Goal: Task Accomplishment & Management: Complete application form

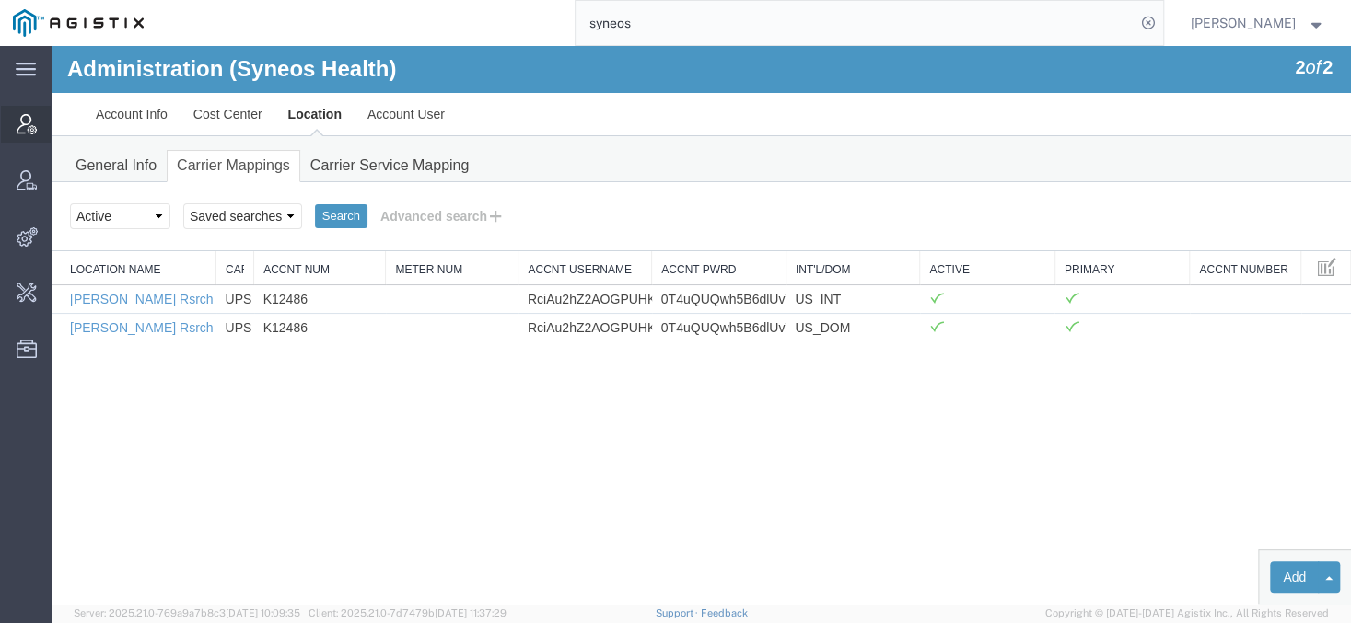
click at [64, 127] on span "Account Manager" at bounding box center [57, 124] width 13 height 37
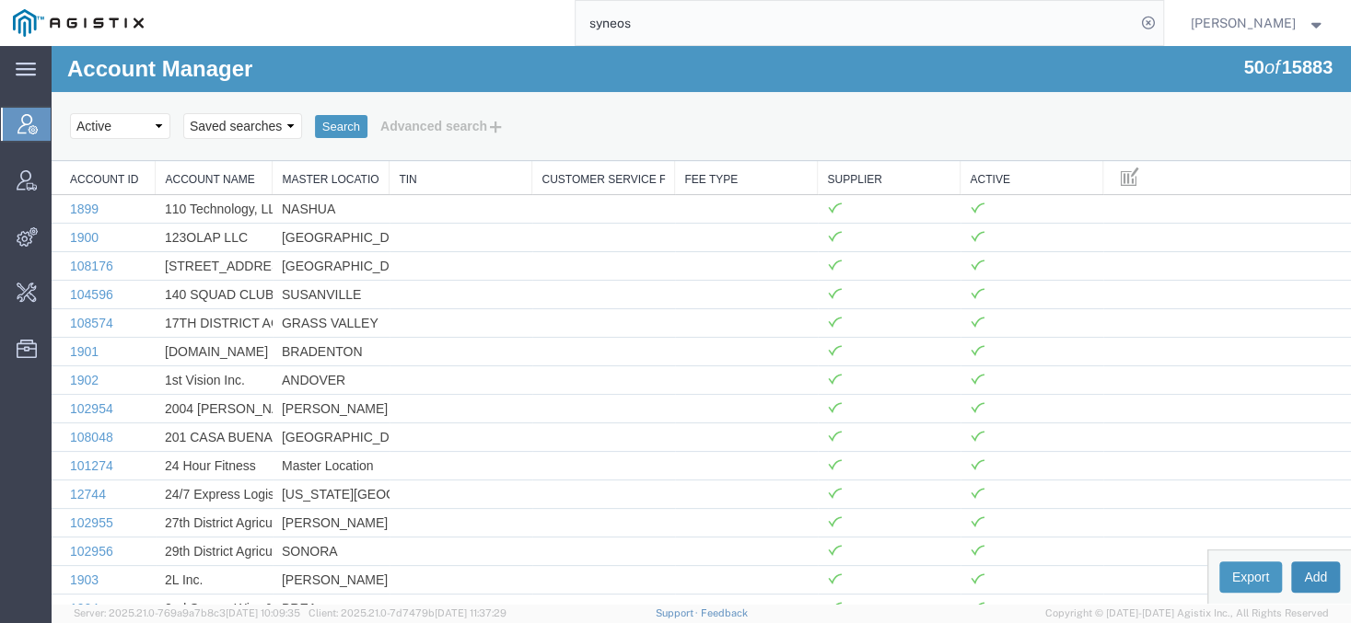
click at [1318, 580] on button "Add" at bounding box center [1315, 577] width 49 height 31
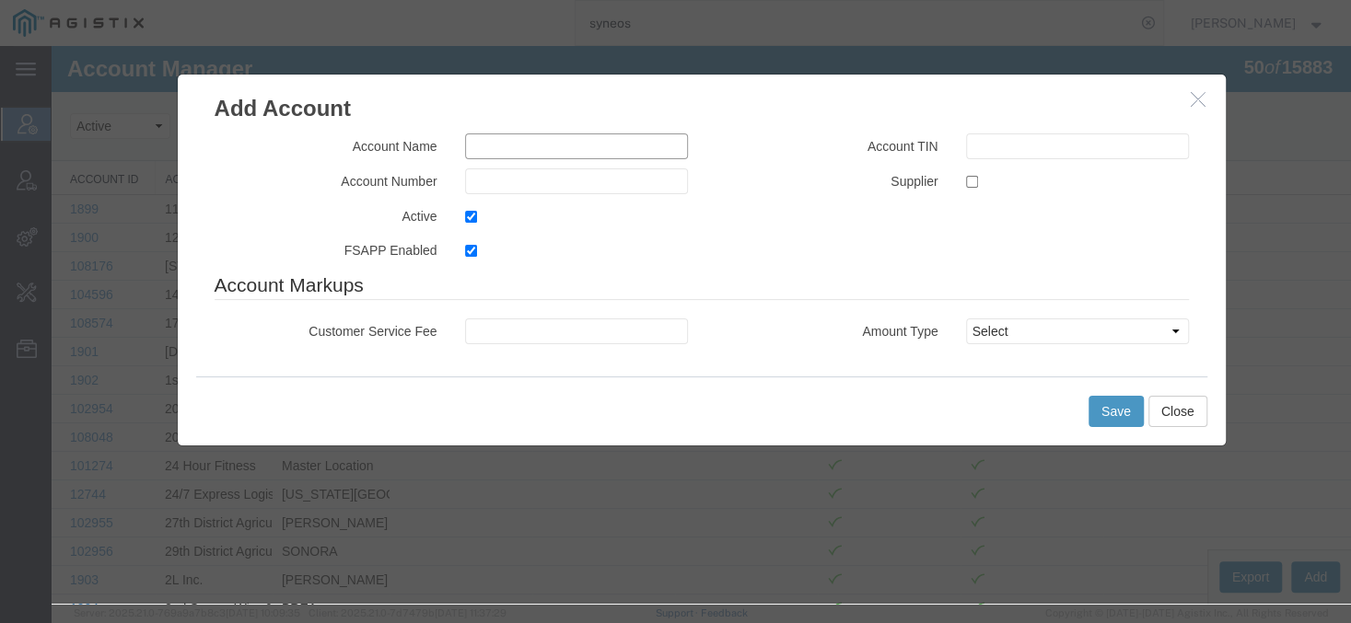
click at [497, 149] on input "text" at bounding box center [576, 147] width 223 height 26
click at [485, 140] on input "text" at bounding box center [576, 147] width 223 height 26
type input "Symend US Inc"
type input "SYMEND"
click at [974, 185] on input "checkbox" at bounding box center [972, 182] width 12 height 12
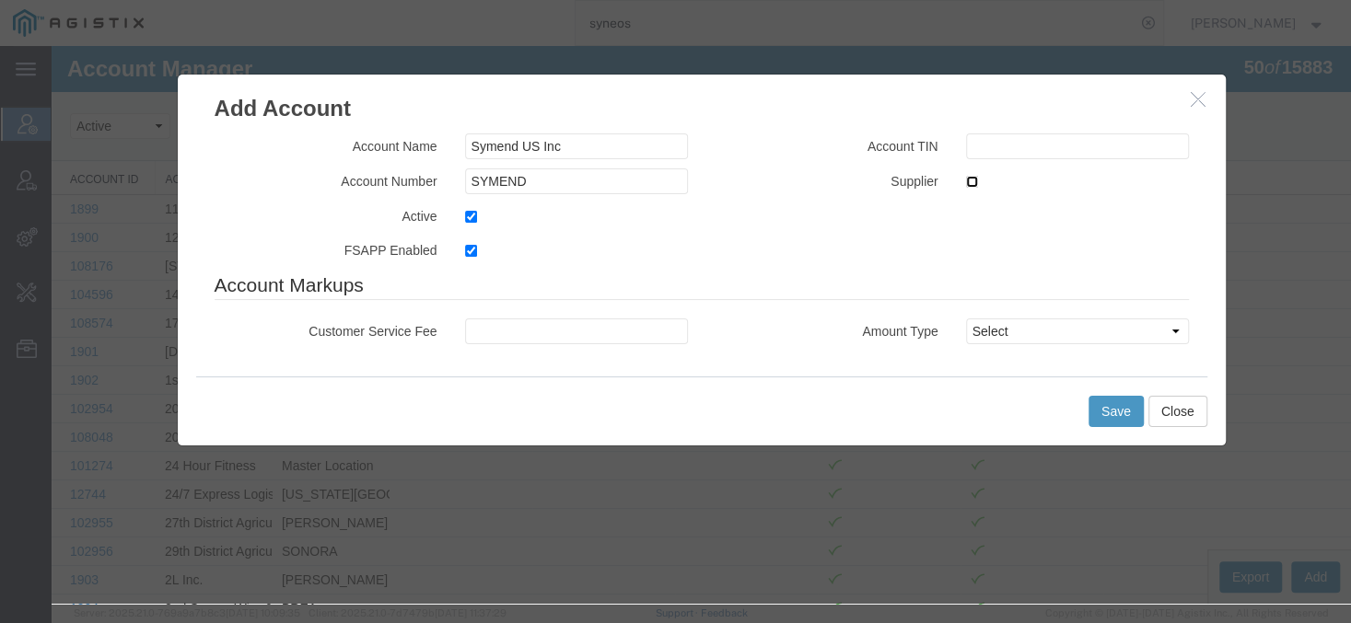
checkbox input "true"
click at [1119, 407] on button "Save" at bounding box center [1116, 411] width 55 height 31
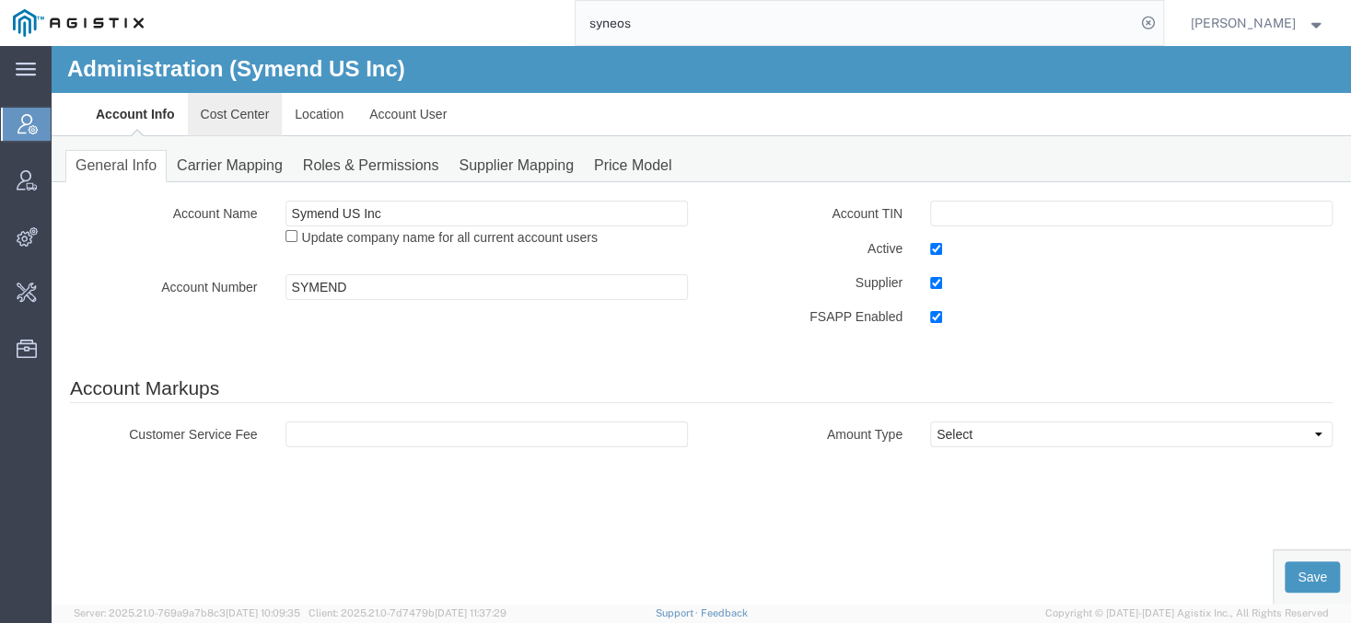
click at [221, 111] on link "Cost Center" at bounding box center [235, 114] width 95 height 44
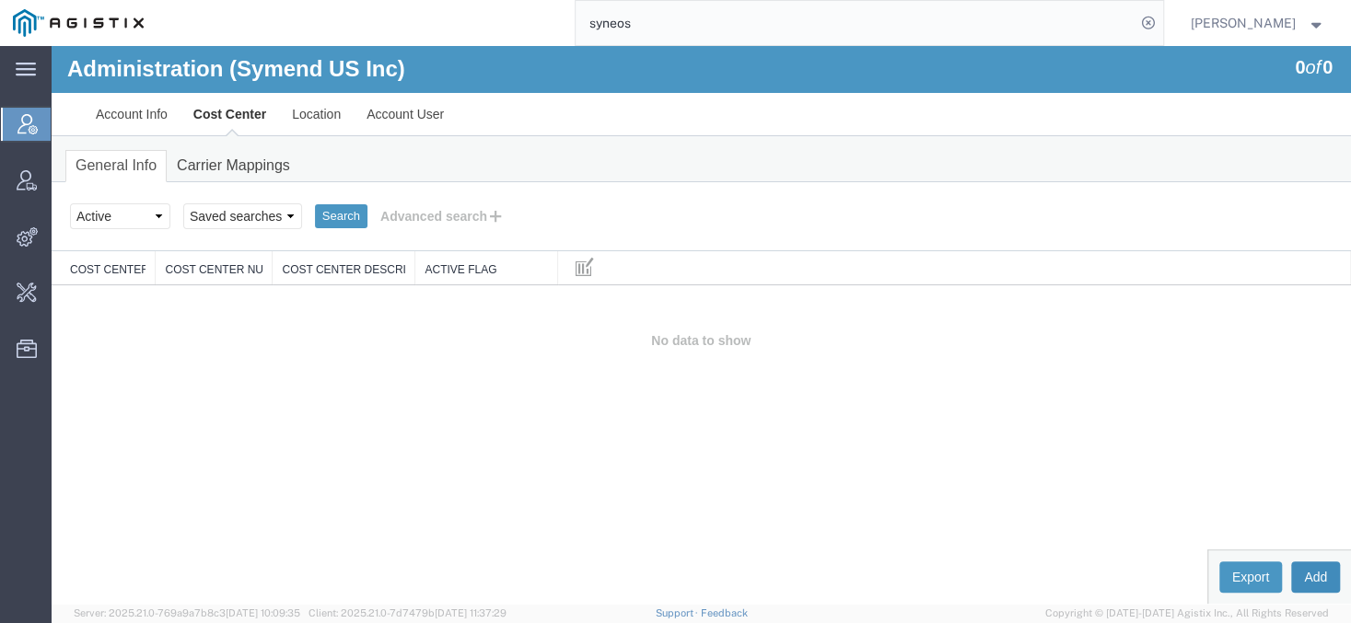
click at [1317, 581] on button "Add" at bounding box center [1315, 577] width 49 height 31
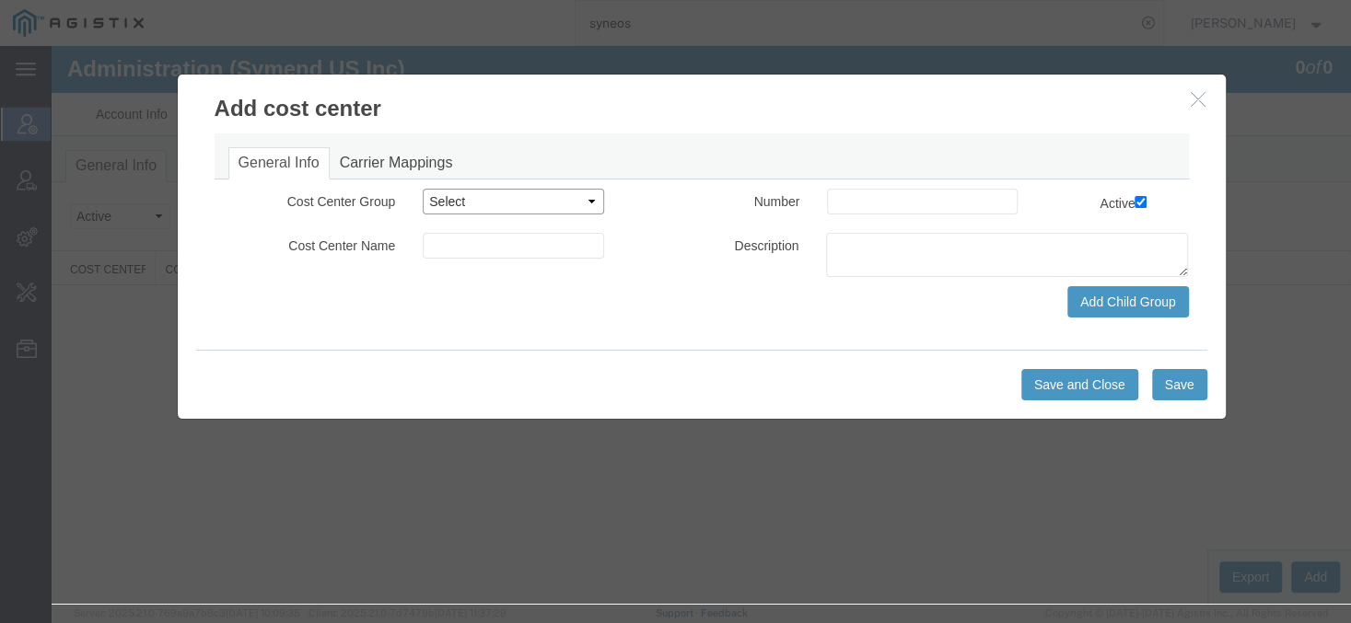
click at [423, 189] on select "Select Buyer Cost Center Department Operations Number Order Number Sales Person" at bounding box center [513, 202] width 181 height 26
select select "COSTCENTER"
click option "Cost Center" at bounding box center [52, 46] width 0 height 0
click at [515, 244] on input at bounding box center [513, 246] width 181 height 26
type input "t"
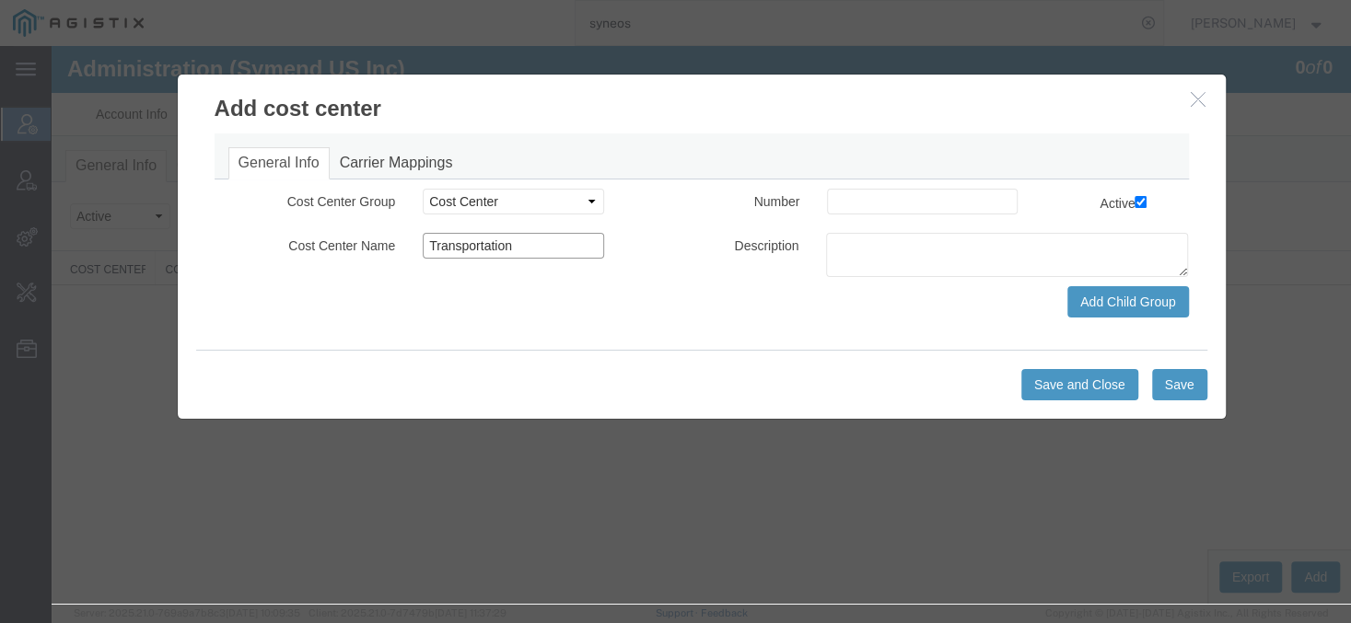
type input "Transportation"
click at [919, 191] on input at bounding box center [922, 202] width 191 height 26
type input "001"
click at [1182, 387] on button "Save" at bounding box center [1179, 384] width 55 height 31
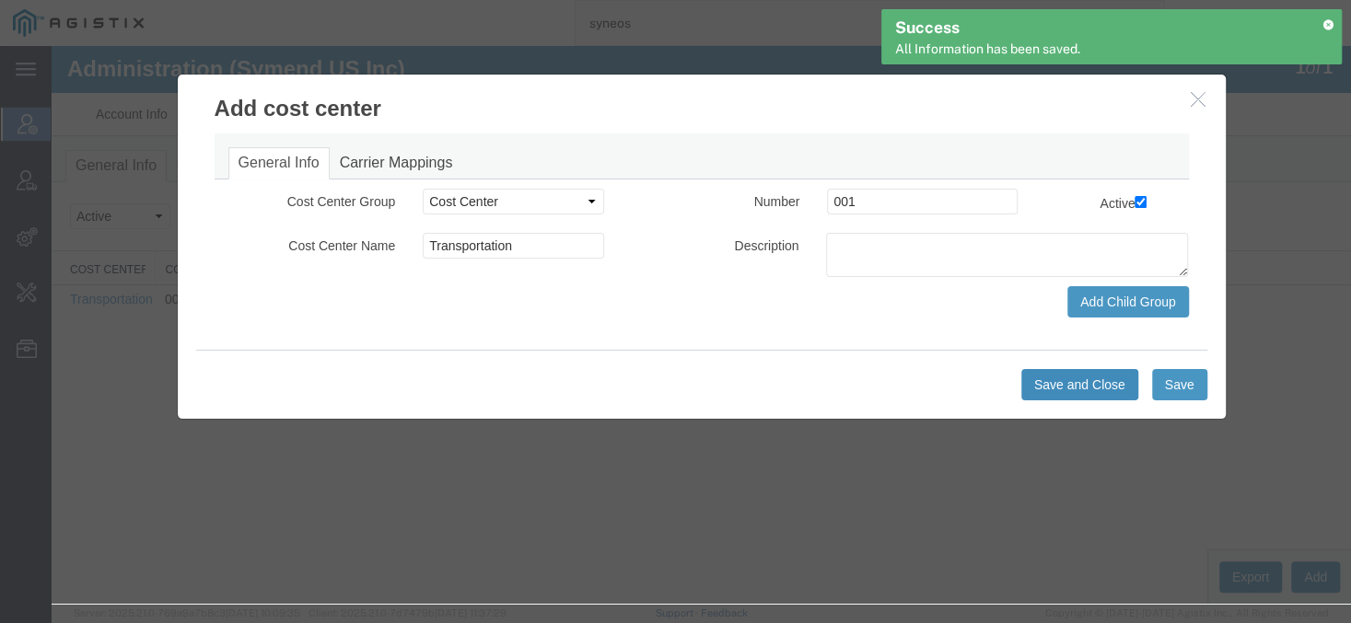
click at [1090, 389] on button "Save and Close" at bounding box center [1079, 384] width 117 height 31
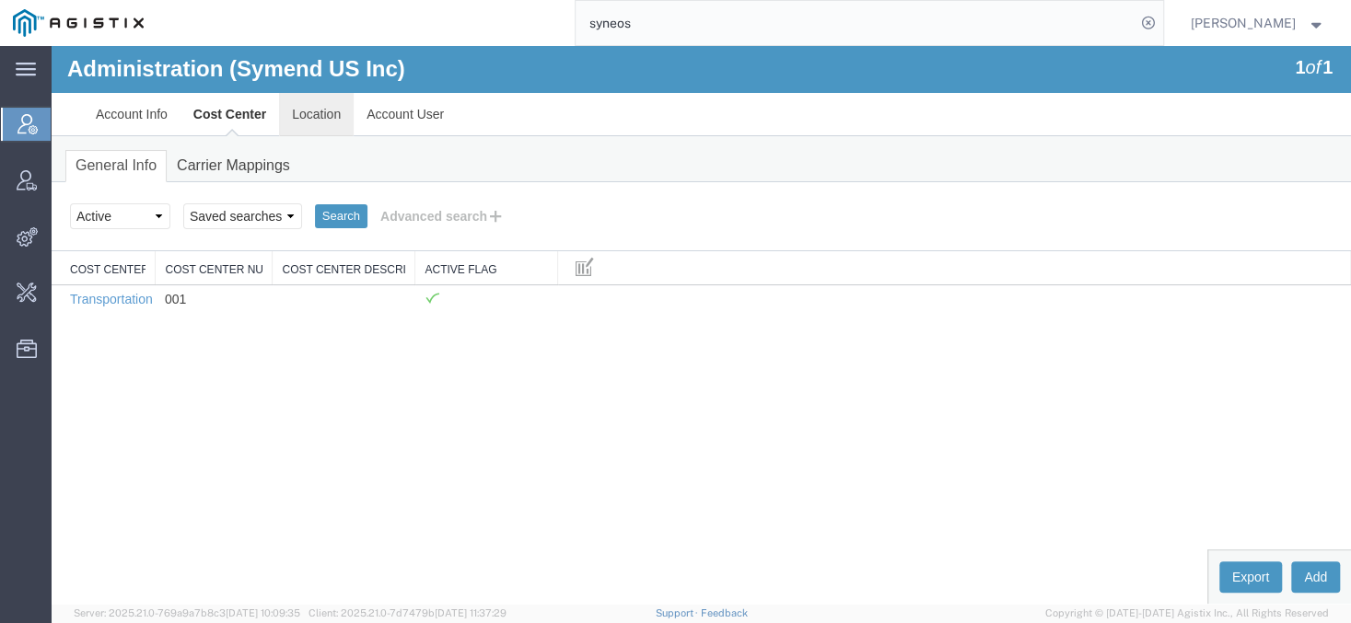
click at [314, 117] on link "Location" at bounding box center [316, 114] width 75 height 44
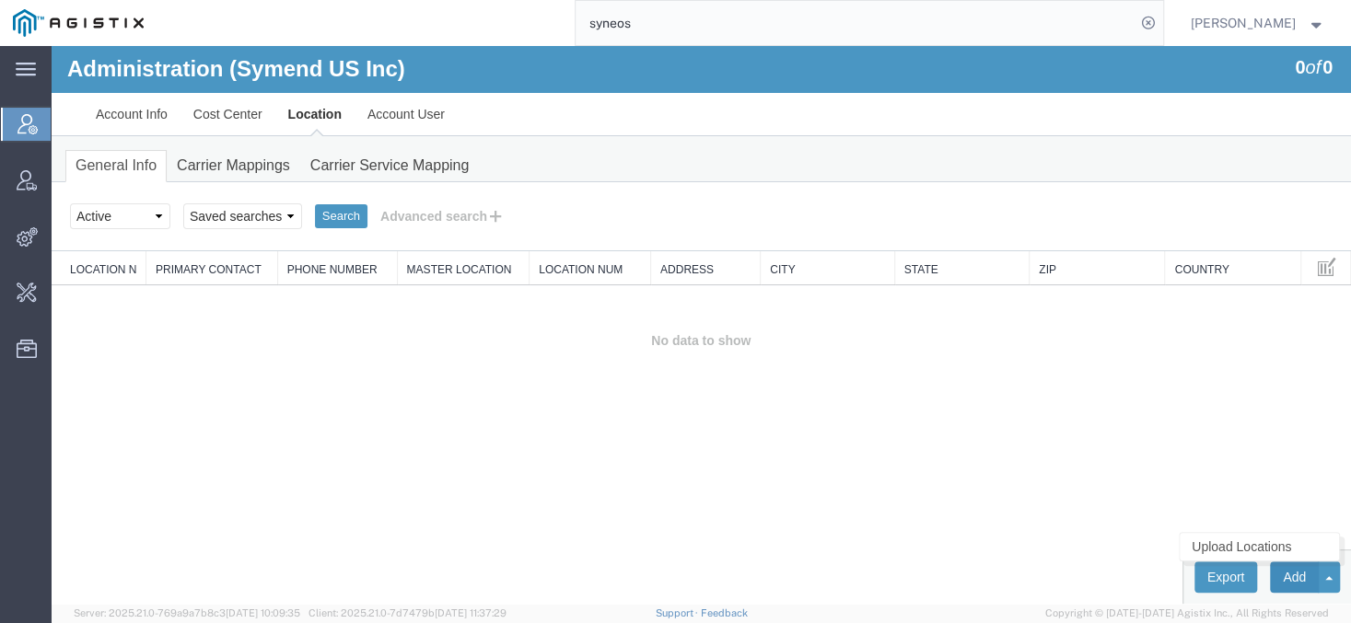
click at [1295, 580] on button "Add" at bounding box center [1294, 577] width 49 height 31
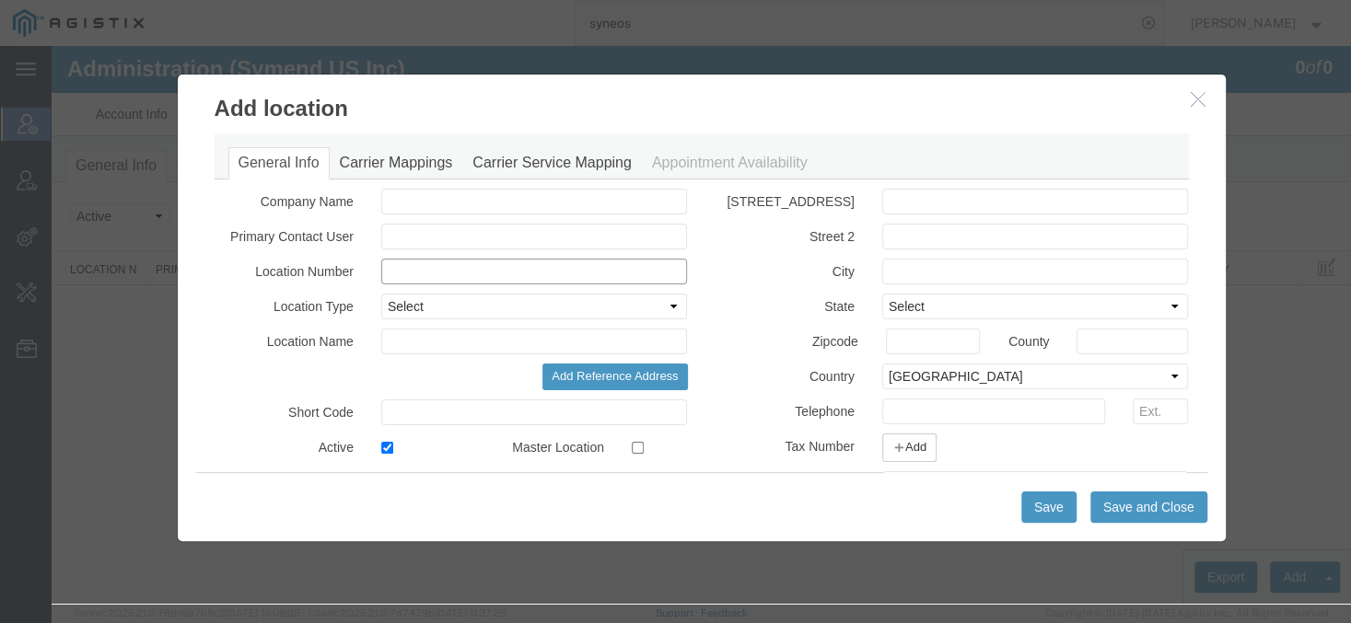
click at [402, 267] on input "text" at bounding box center [534, 272] width 307 height 26
type input "1158486"
type input "Wilmington"
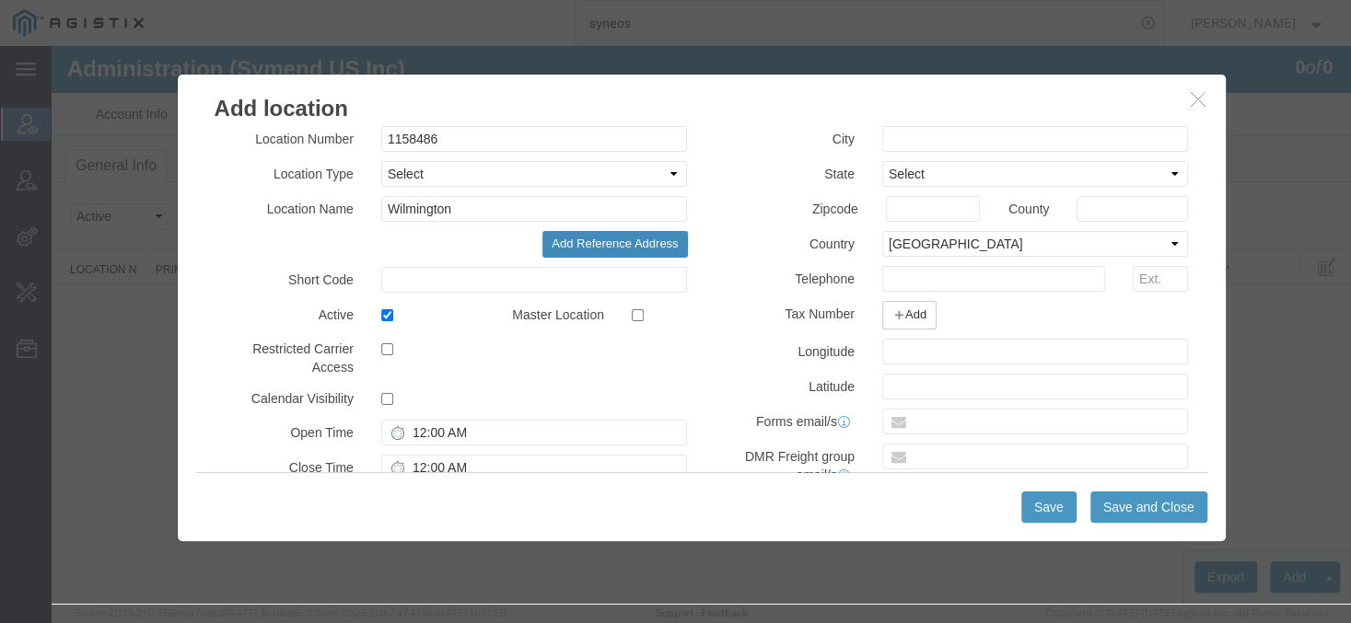
scroll to position [258, 0]
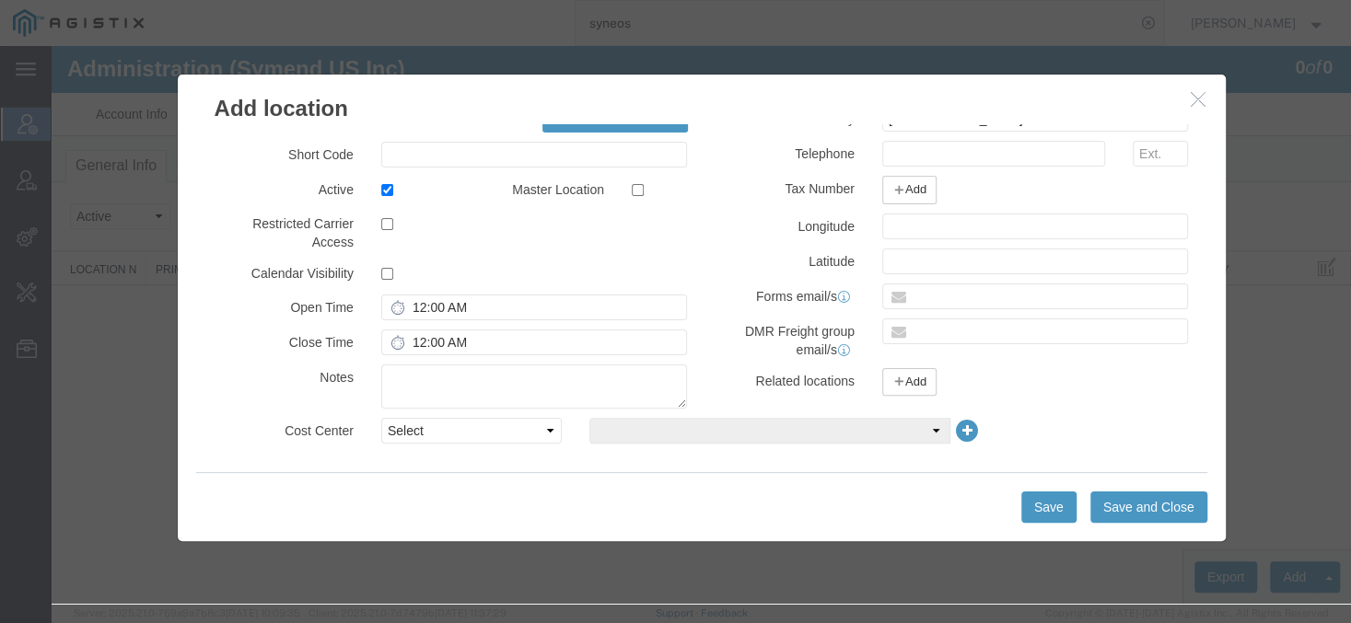
click at [644, 192] on label at bounding box center [660, 189] width 56 height 25
click at [644, 192] on input "checkbox" at bounding box center [638, 190] width 12 height 12
checkbox input "true"
select select "COSTCENTER"
click option "Cost Center" at bounding box center [52, 46] width 0 height 0
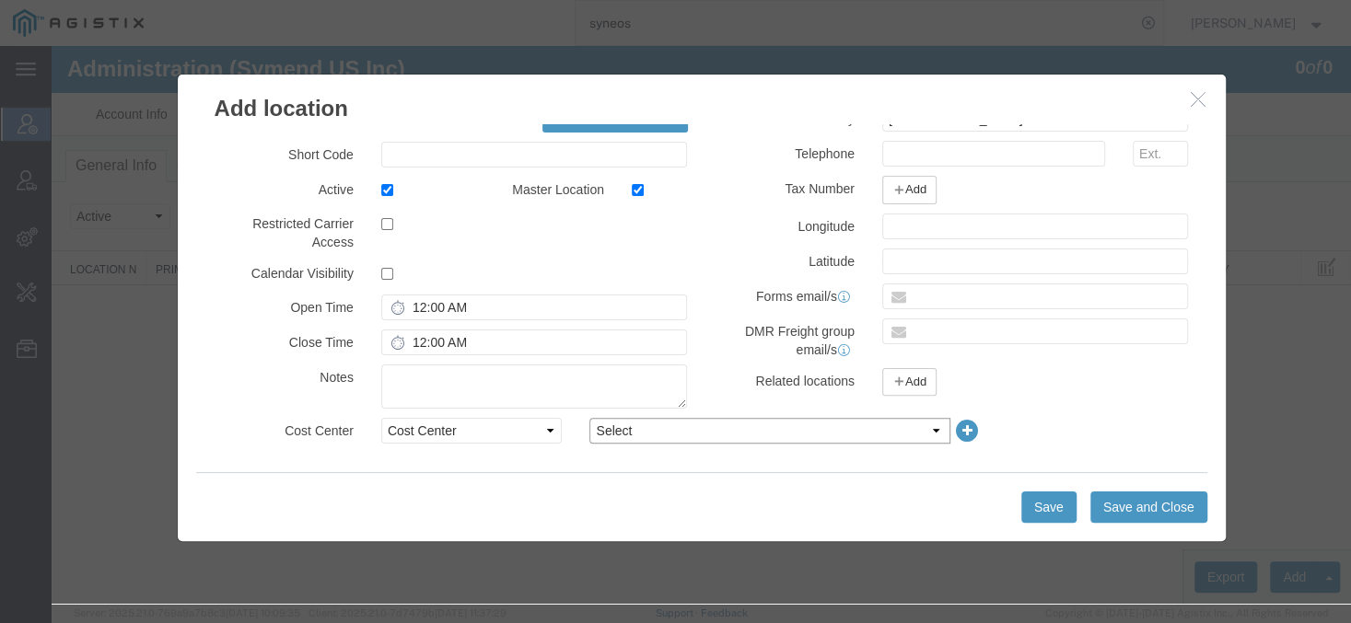
click at [589, 418] on select "Select Transportation" at bounding box center [769, 431] width 360 height 26
select select "2455234"
click option "Transportation" at bounding box center [52, 46] width 0 height 0
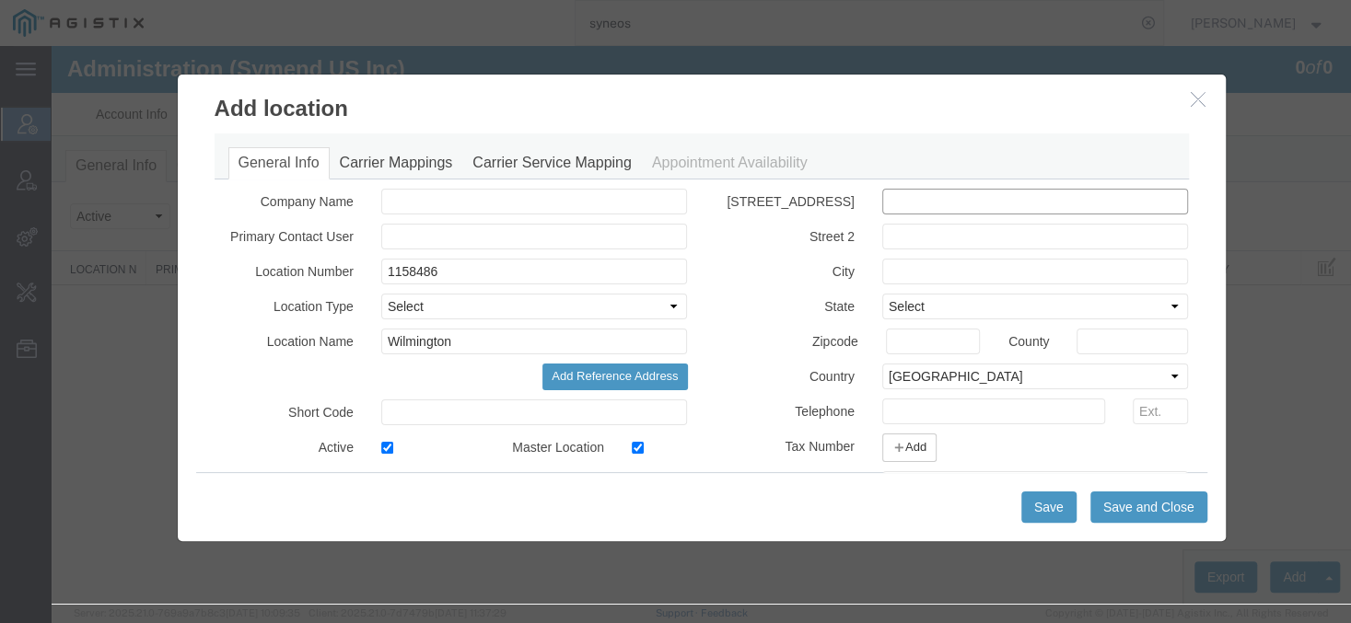
click at [938, 202] on input "text" at bounding box center [1035, 202] width 307 height 26
type input "[STREET_ADDRESS]"
type input "Wilmington"
select select "DE"
type input "19808-1674"
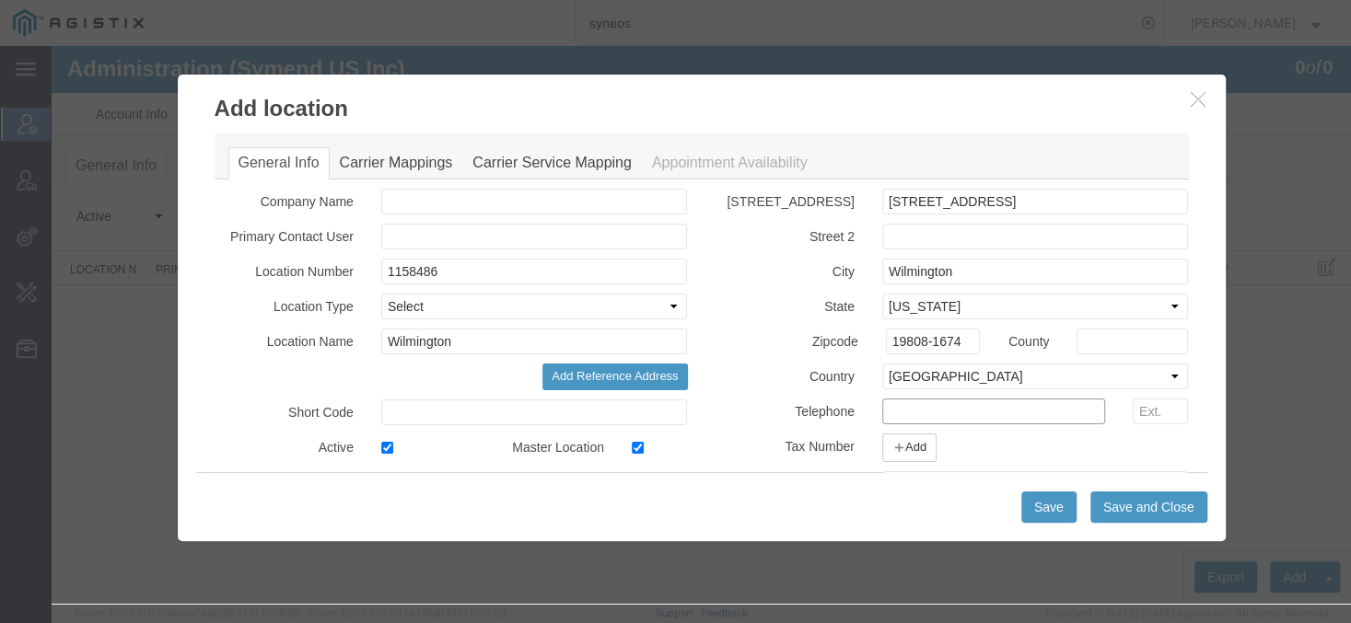
click at [945, 410] on input "text" at bounding box center [993, 412] width 223 height 26
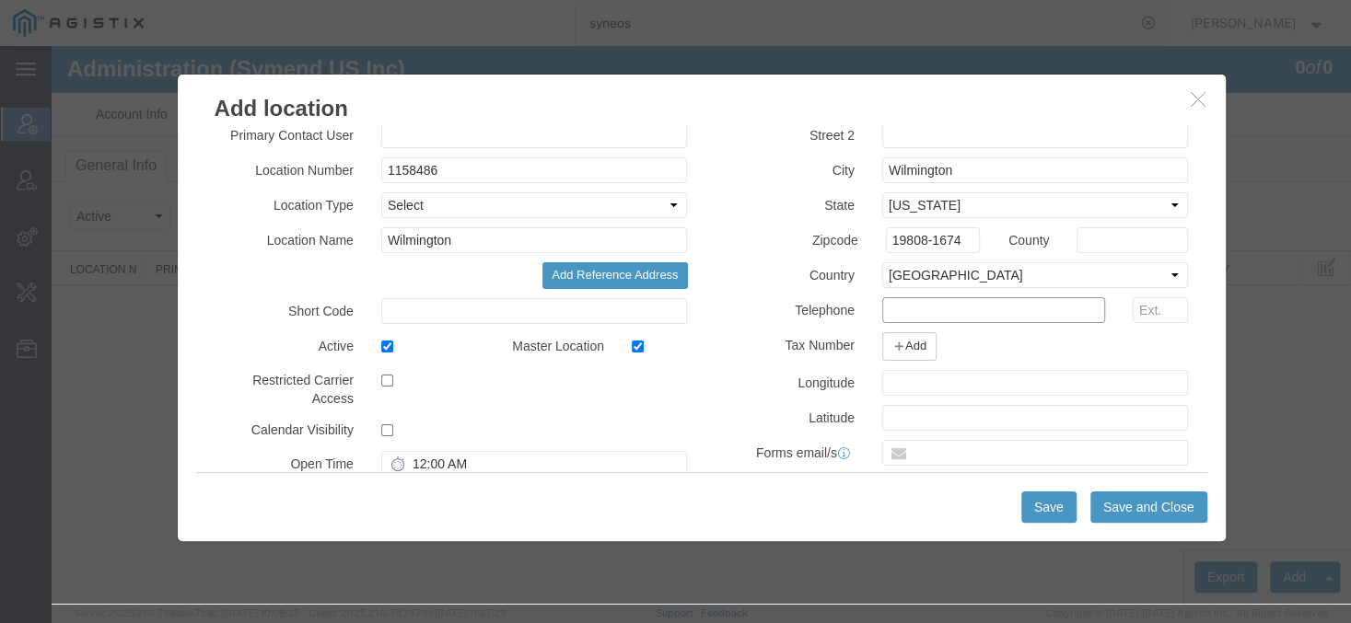
scroll to position [172, 0]
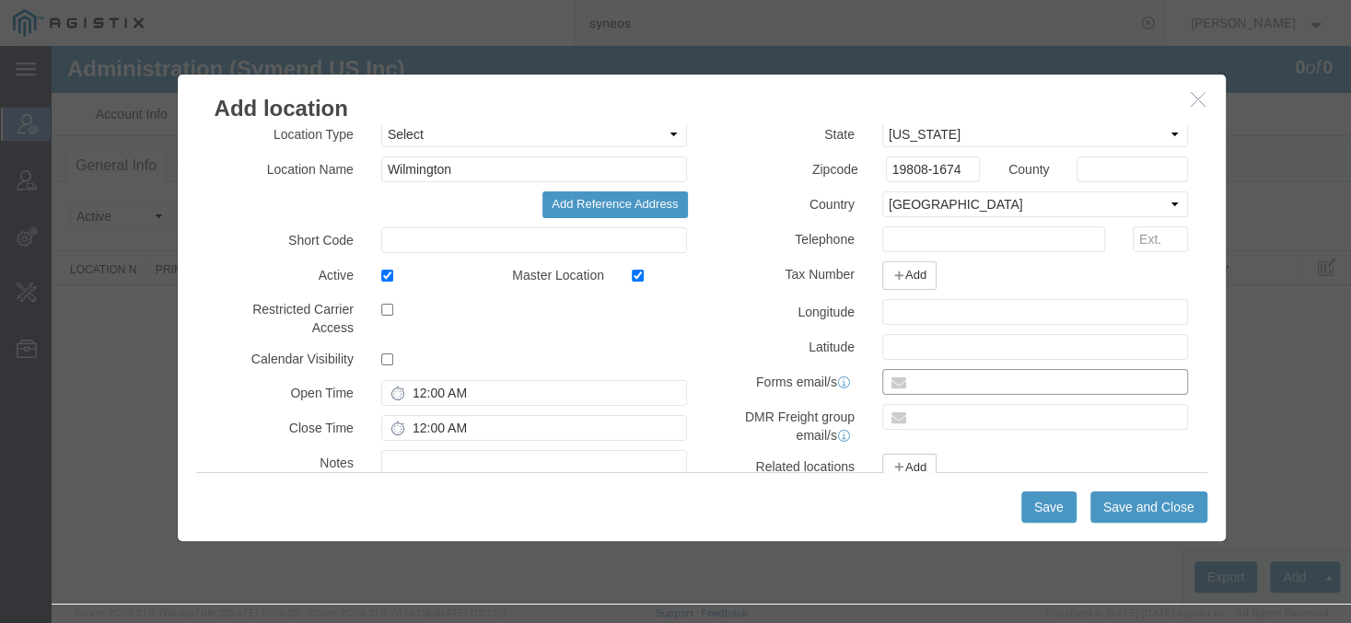
click at [927, 382] on input "text" at bounding box center [1035, 382] width 307 height 26
type input "[EMAIL_ADDRESS][DOMAIN_NAME]"
click at [1039, 509] on button "Save" at bounding box center [1048, 507] width 55 height 31
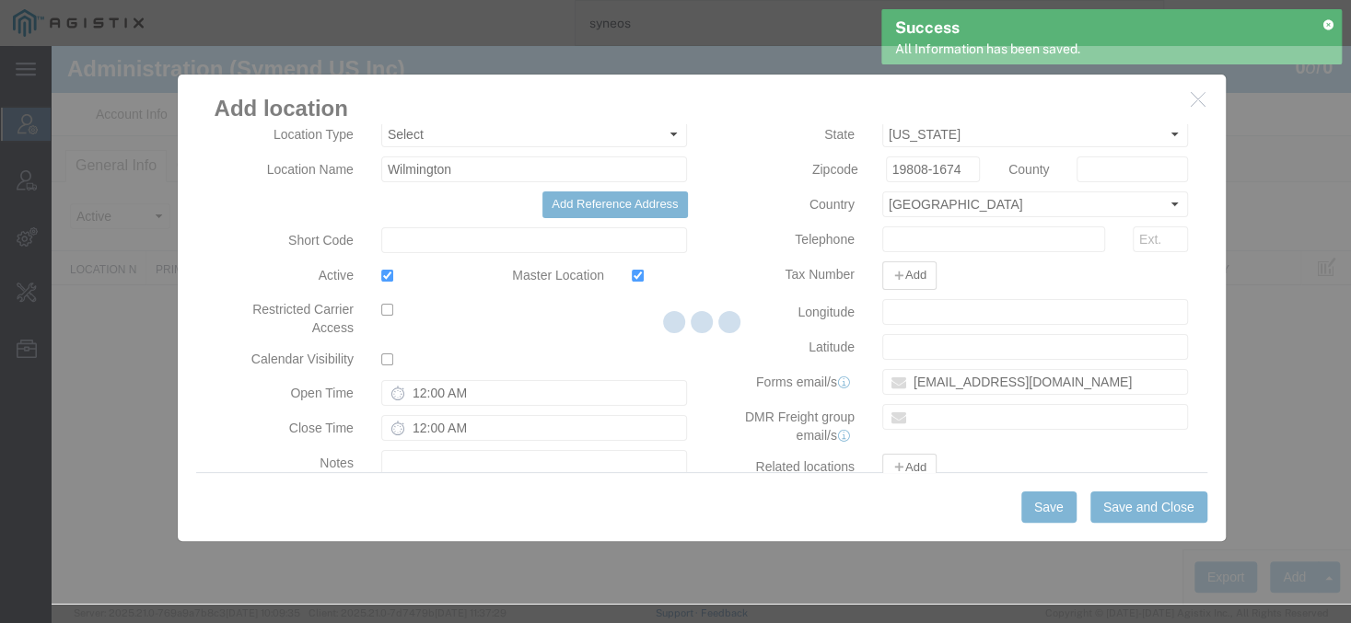
select select "COSTCENTER"
select select "2455234"
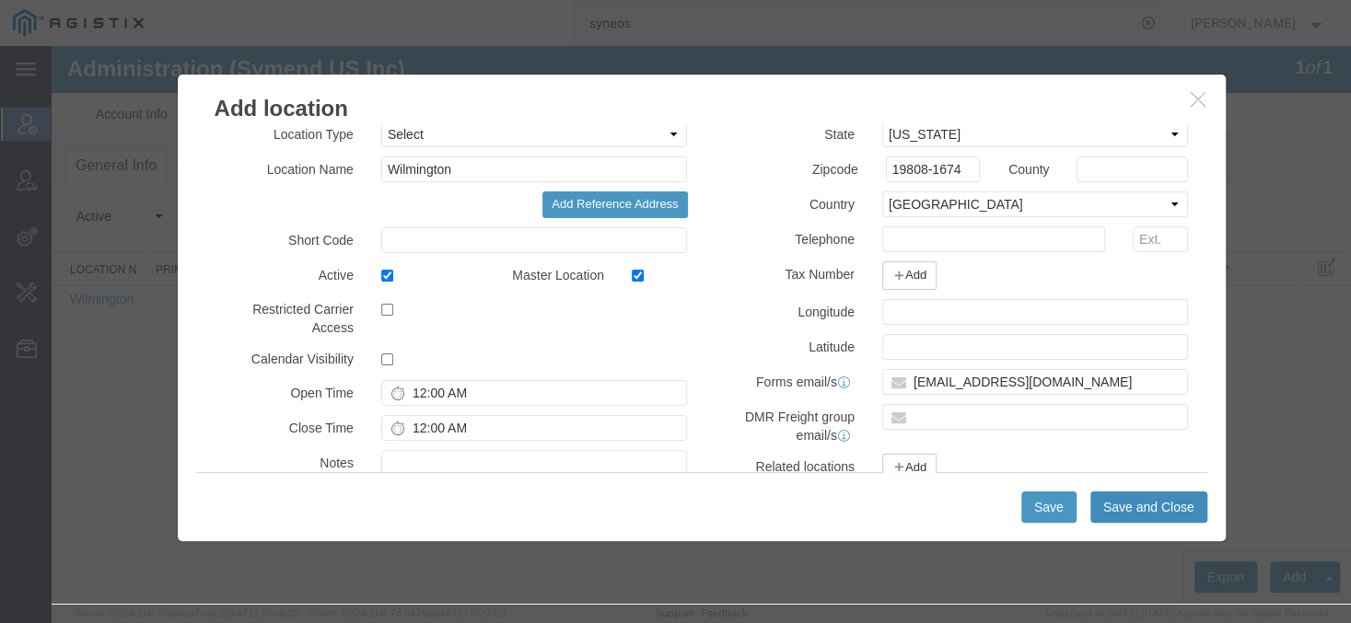
click at [1130, 496] on button "Save and Close" at bounding box center [1148, 507] width 117 height 31
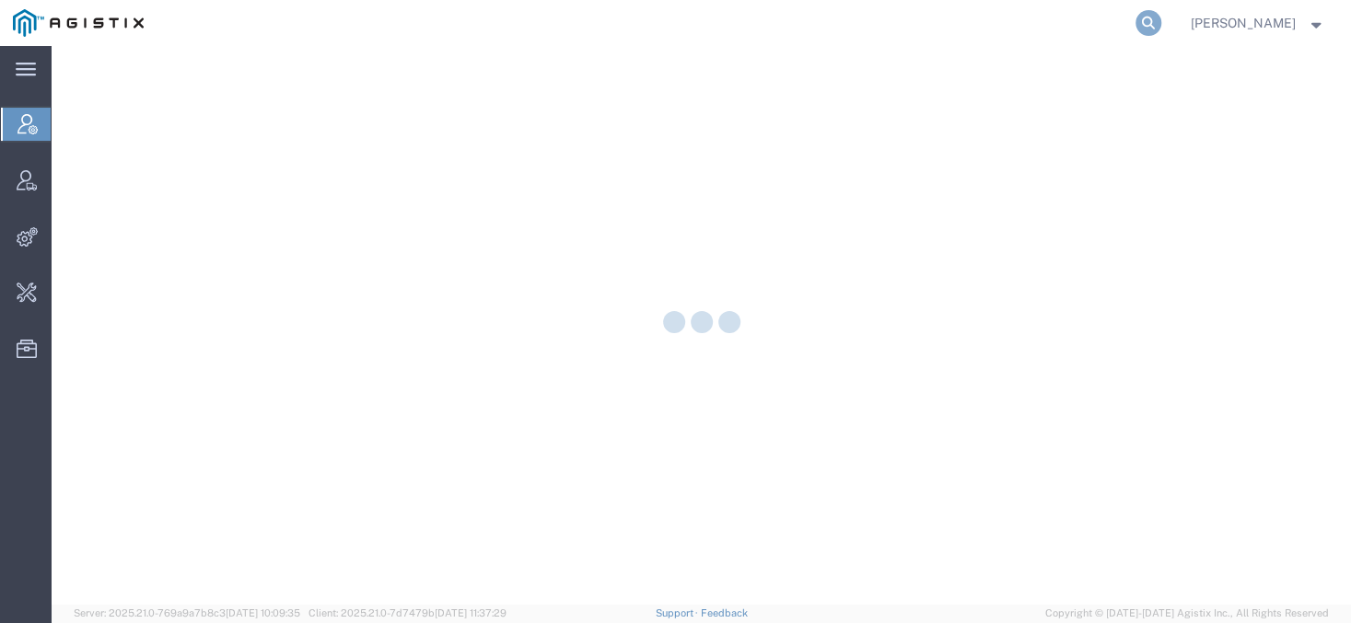
click at [1161, 25] on icon at bounding box center [1148, 23] width 26 height 26
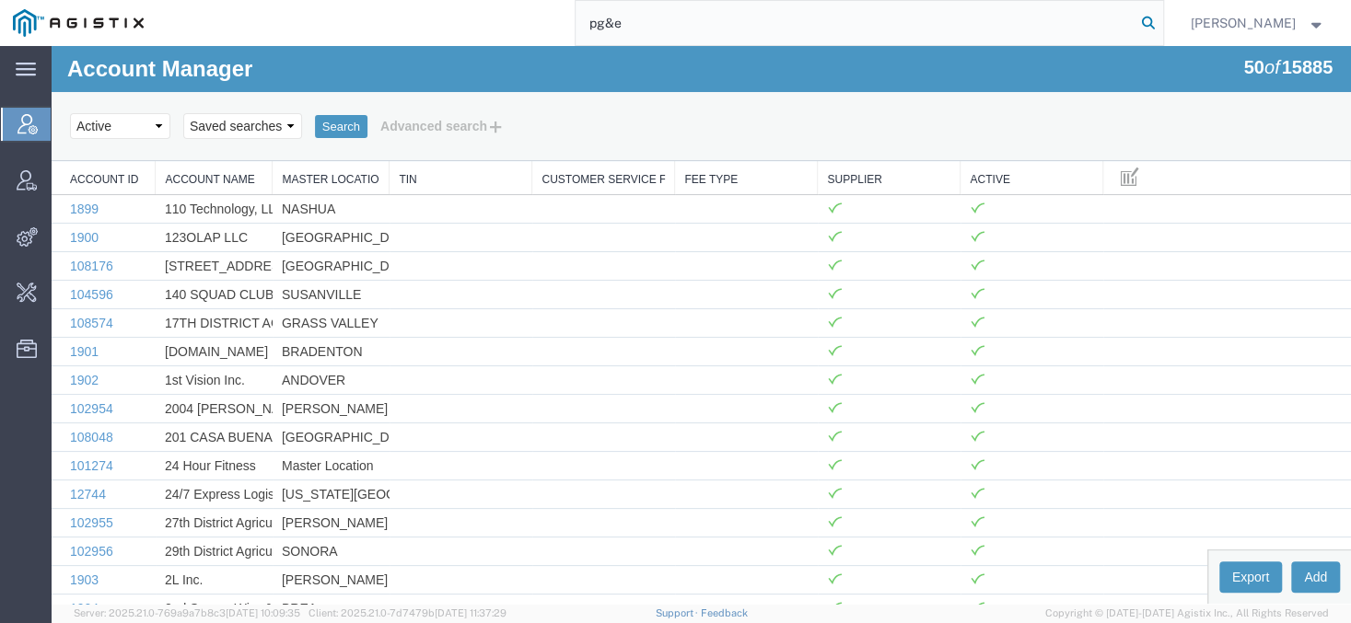
type input "pg&e"
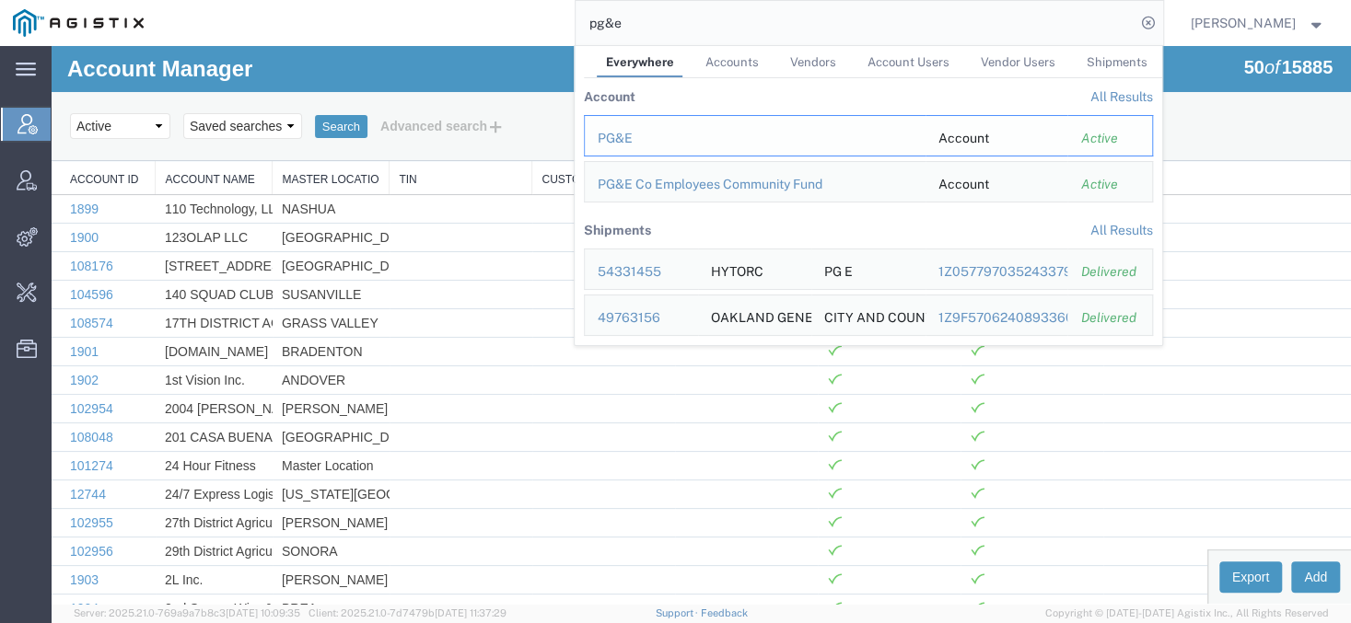
click at [644, 134] on div "PG&E" at bounding box center [755, 138] width 315 height 19
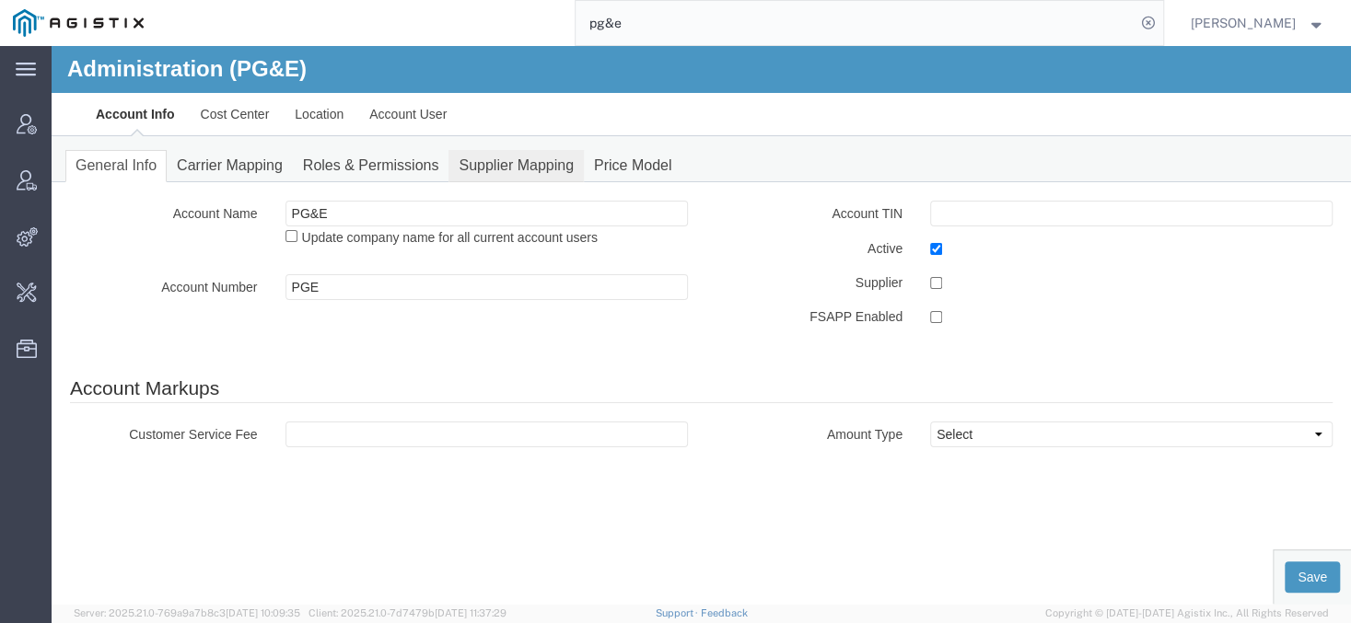
click at [518, 168] on link "Supplier Mapping" at bounding box center [515, 166] width 135 height 32
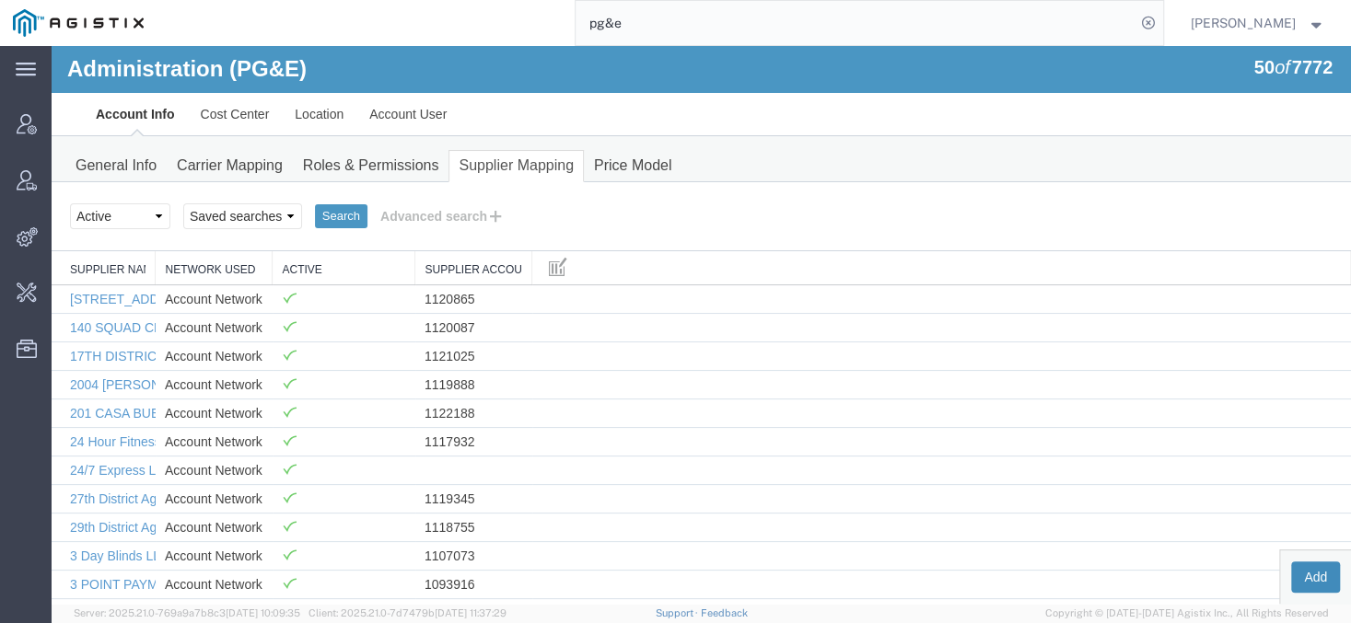
click at [1314, 571] on button "Add" at bounding box center [1315, 577] width 49 height 31
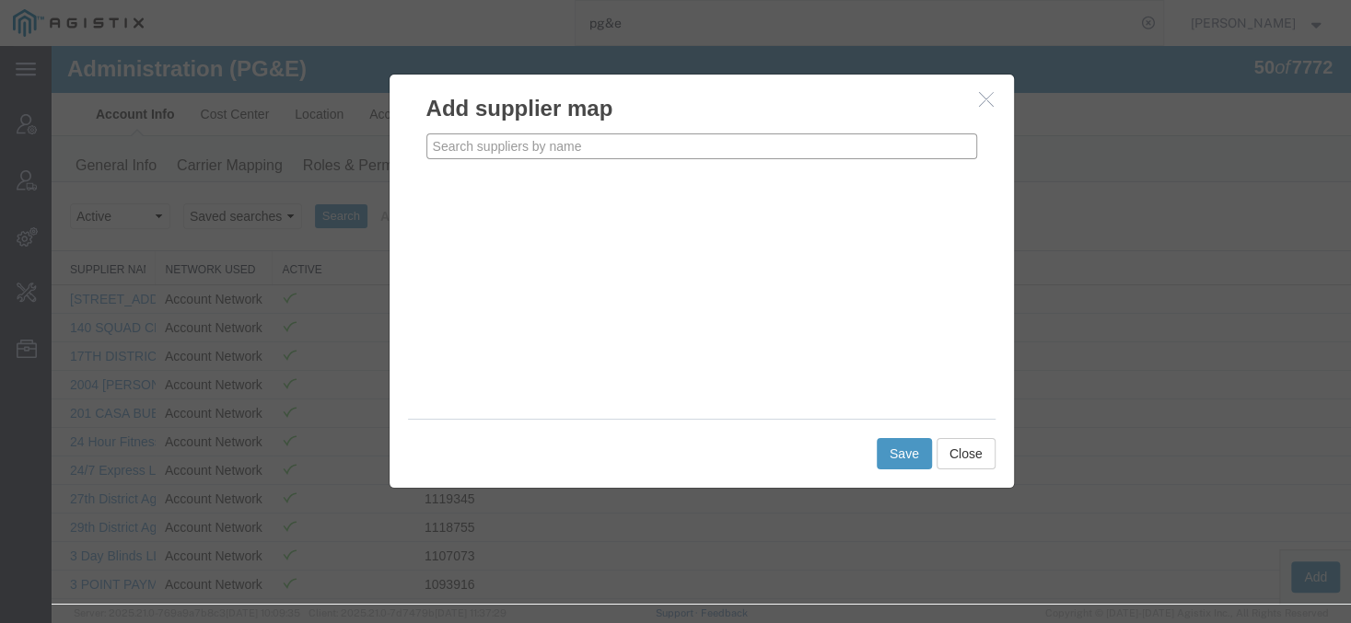
click at [582, 139] on input "text" at bounding box center [701, 147] width 551 height 26
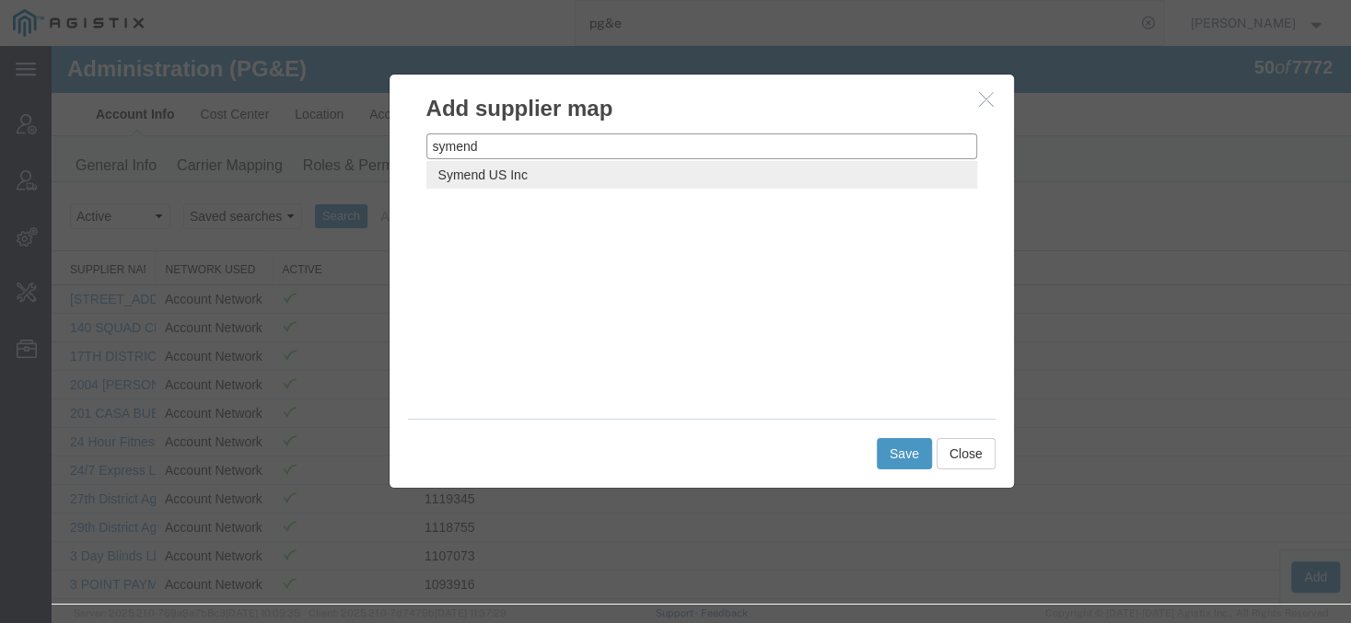
click at [553, 181] on p "Symend US Inc" at bounding box center [701, 175] width 527 height 15
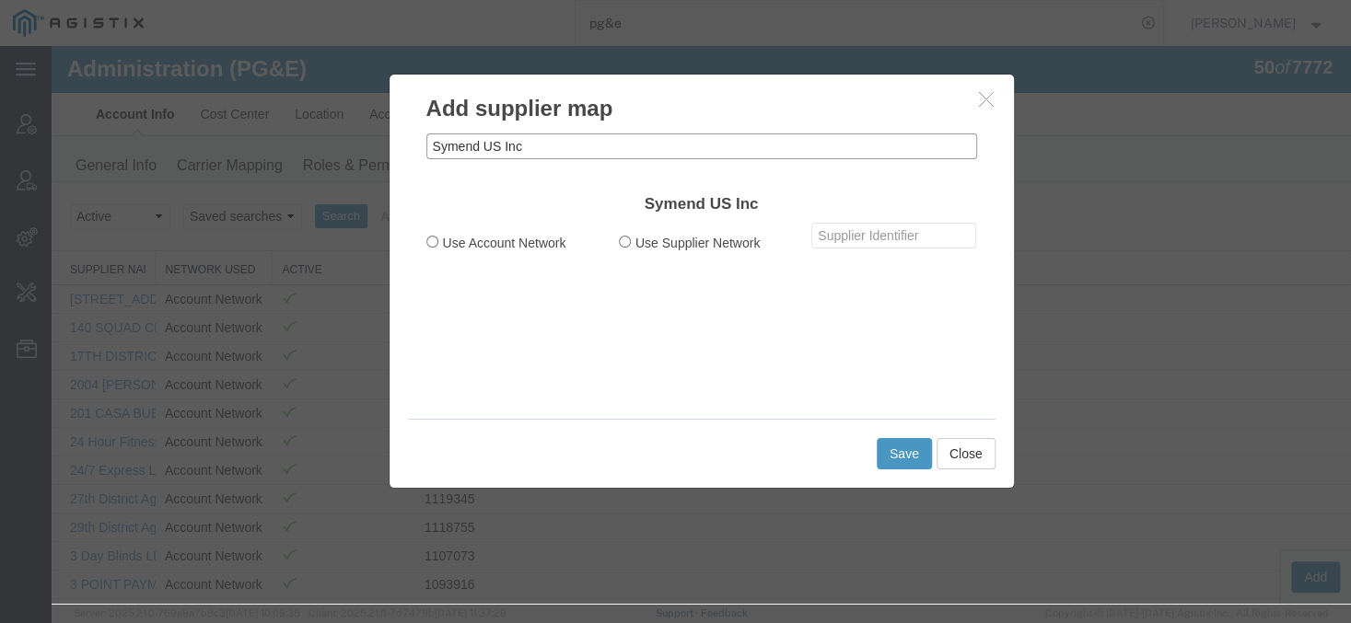
type input "Symend US Inc"
drag, startPoint x: 495, startPoint y: 242, endPoint x: 846, endPoint y: 248, distance: 350.9
click at [496, 242] on label "Use Account Network" at bounding box center [508, 242] width 165 height 20
click at [438, 242] on input "Use Account Network" at bounding box center [432, 242] width 12 height 12
radio input "true"
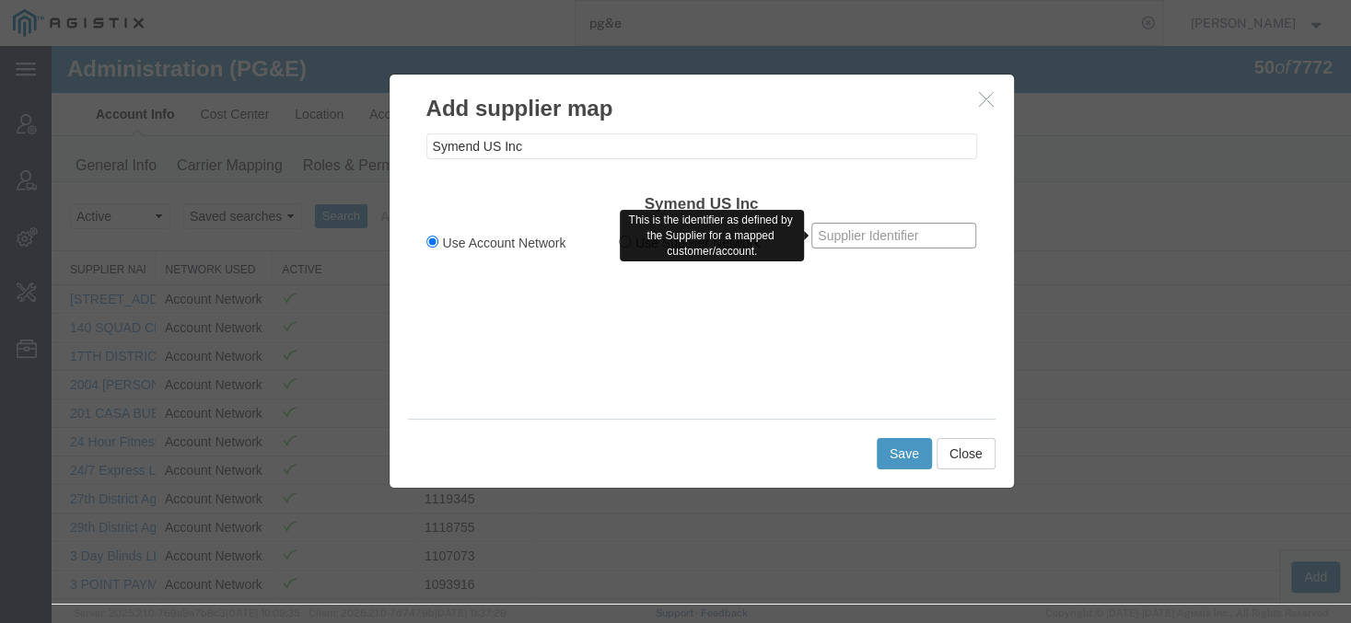
click at [870, 239] on input "text" at bounding box center [893, 236] width 165 height 26
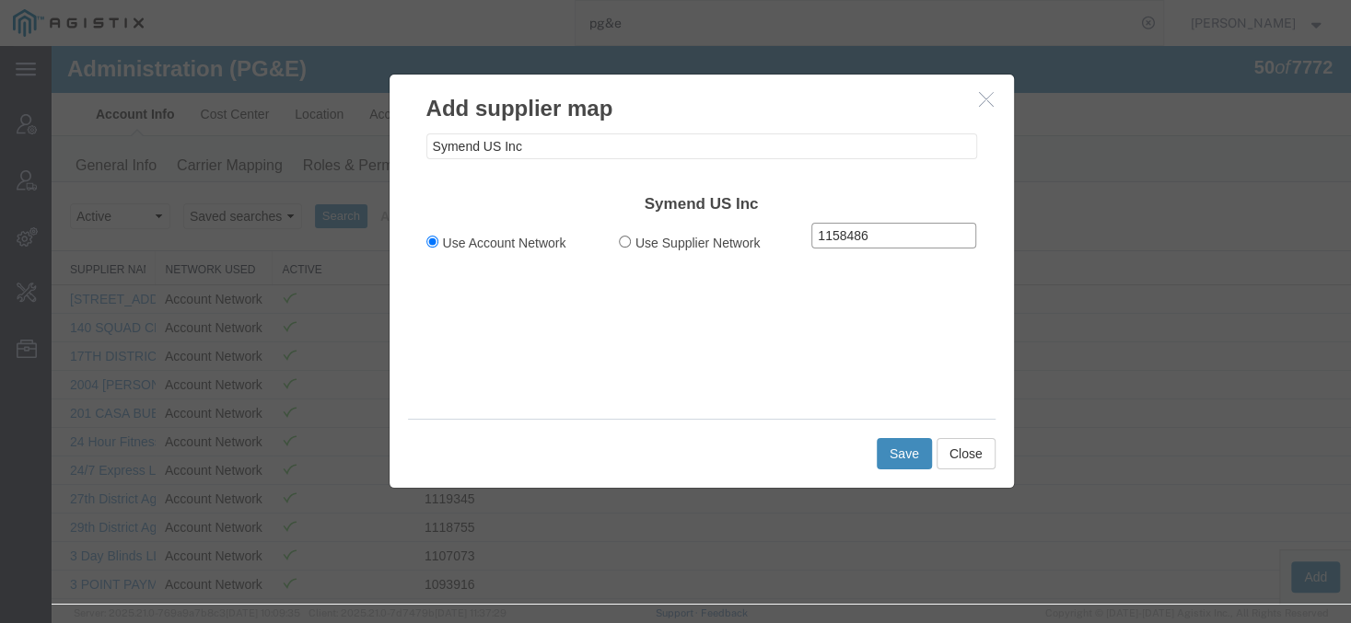
type input "1158486"
click at [903, 448] on button "Save" at bounding box center [904, 453] width 55 height 31
